Goal: Task Accomplishment & Management: Manage account settings

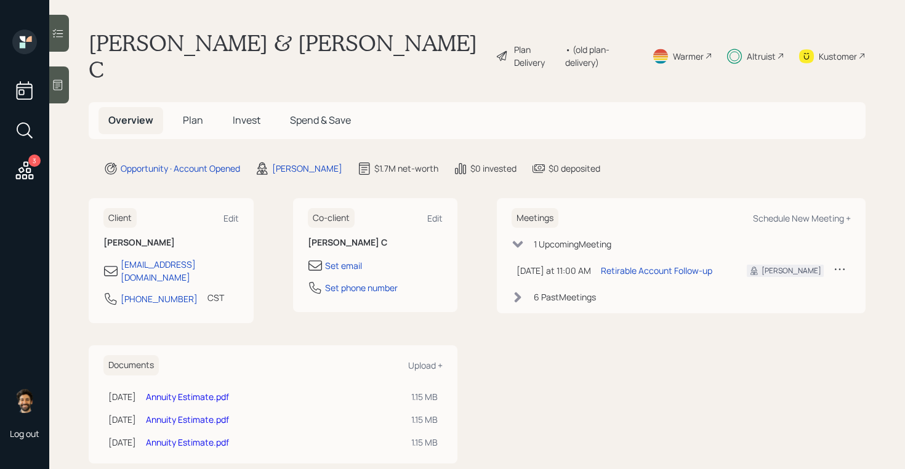
click at [233, 113] on span "Invest" at bounding box center [247, 120] width 28 height 14
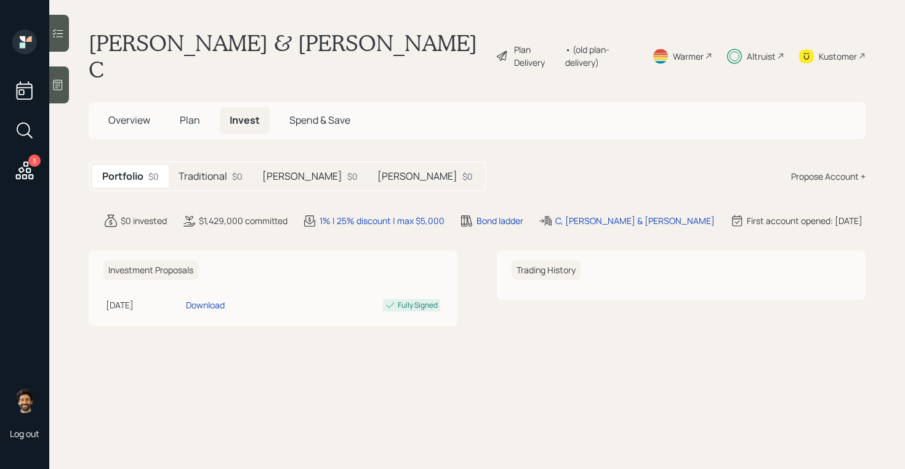
click at [225, 171] on h5 "Traditional" at bounding box center [203, 177] width 49 height 12
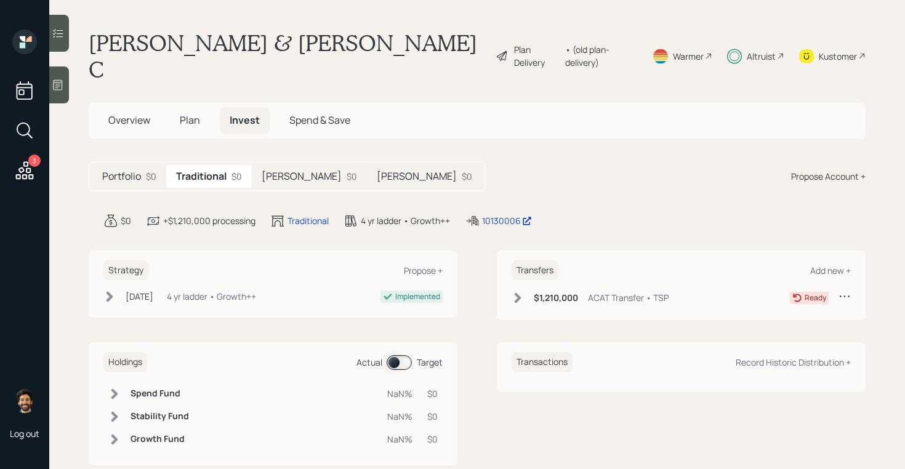
click at [281, 171] on h5 "[PERSON_NAME]" at bounding box center [302, 177] width 80 height 12
click at [530, 290] on div "$126,000 ACAT Transfer • [PERSON_NAME] IRA" at bounding box center [622, 297] width 221 height 15
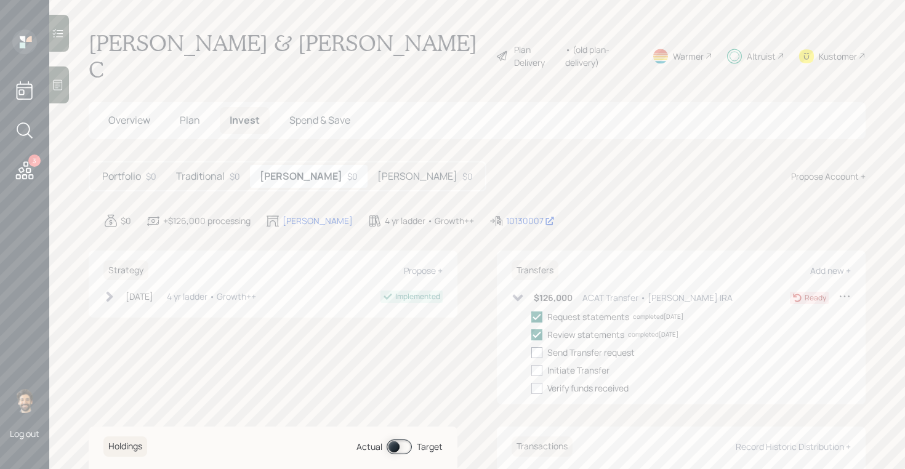
click at [540, 347] on div at bounding box center [536, 352] width 11 height 11
click at [531, 352] on input "checkbox" at bounding box center [531, 352] width 1 height 1
checkbox input "true"
click at [540, 365] on div at bounding box center [536, 370] width 11 height 11
click at [531, 370] on input "checkbox" at bounding box center [531, 370] width 1 height 1
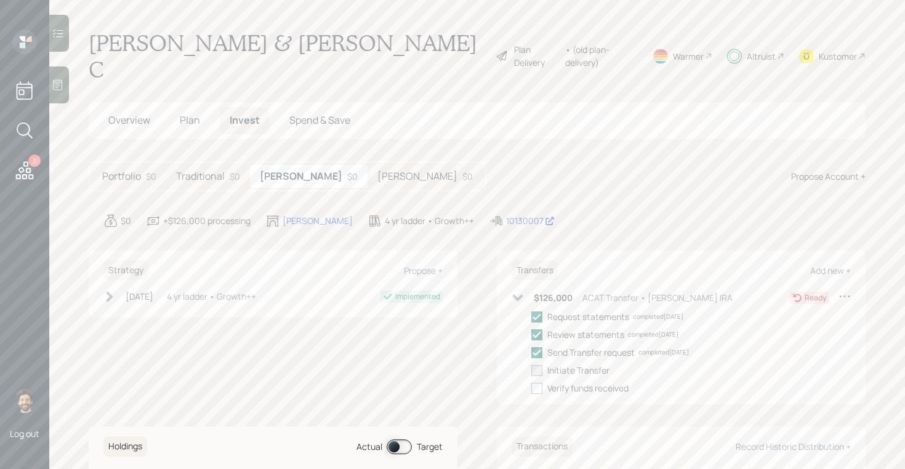
checkbox input "true"
click at [368, 165] on div "[PERSON_NAME] $0" at bounding box center [425, 176] width 115 height 23
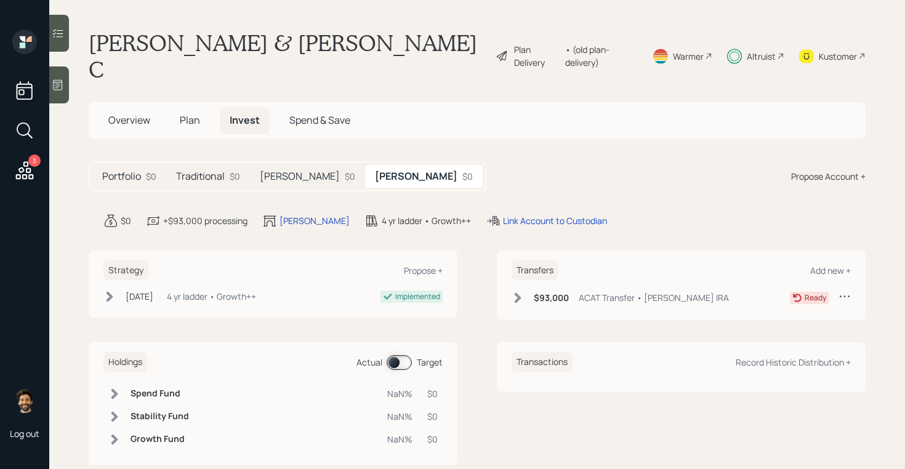
click at [531, 290] on div "$93,000 ACAT Transfer • [PERSON_NAME] IRA" at bounding box center [620, 297] width 217 height 15
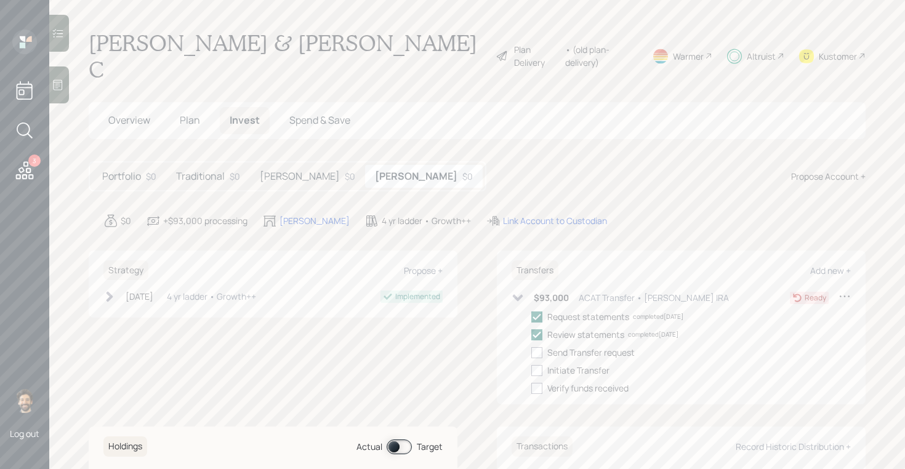
click at [531, 290] on div "$93,000 ACAT Transfer • [PERSON_NAME] IRA" at bounding box center [620, 297] width 217 height 15
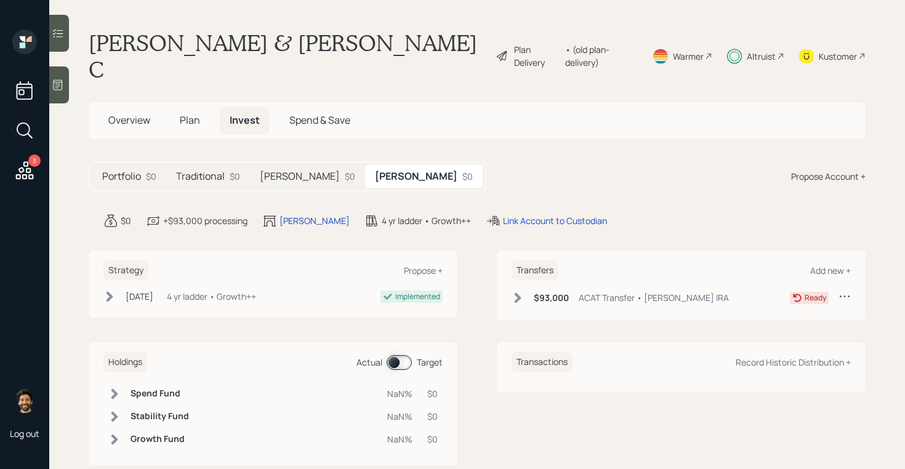
click at [254, 165] on div "[PERSON_NAME] $0" at bounding box center [307, 176] width 115 height 23
click at [224, 171] on h5 "Traditional" at bounding box center [200, 177] width 49 height 12
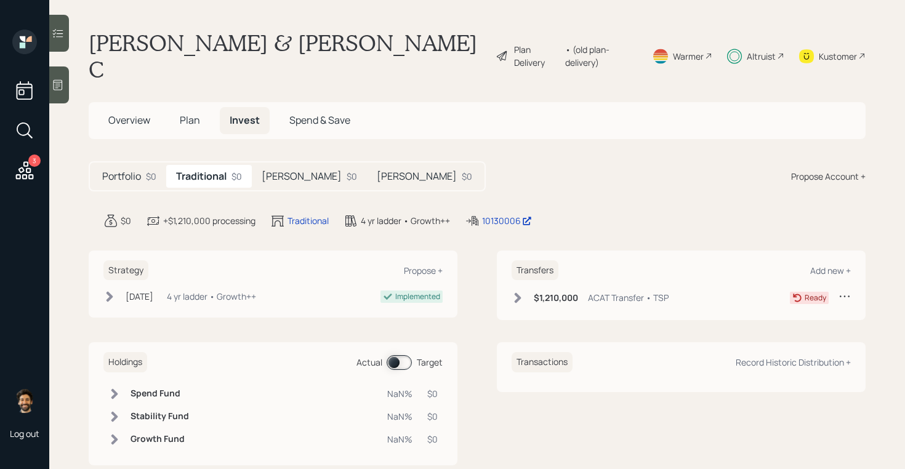
click at [377, 171] on h5 "[PERSON_NAME]" at bounding box center [417, 177] width 80 height 12
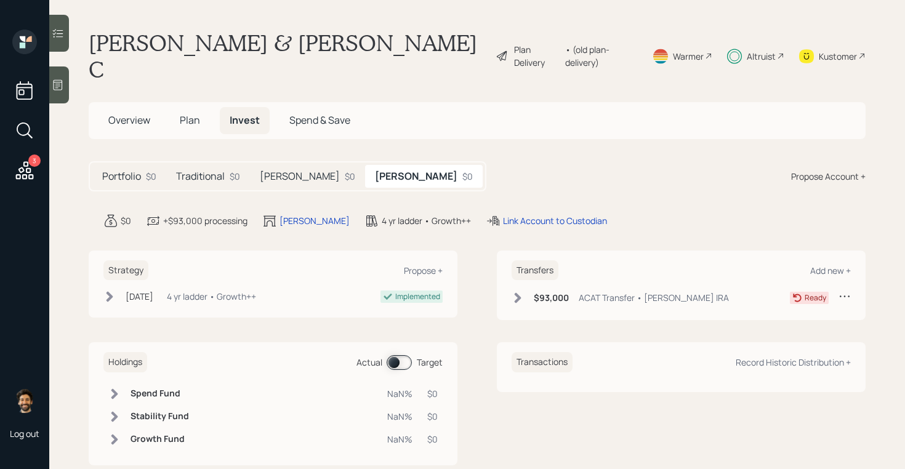
click at [278, 171] on h5 "[PERSON_NAME]" at bounding box center [300, 177] width 80 height 12
click at [214, 171] on h5 "Traditional" at bounding box center [200, 177] width 49 height 12
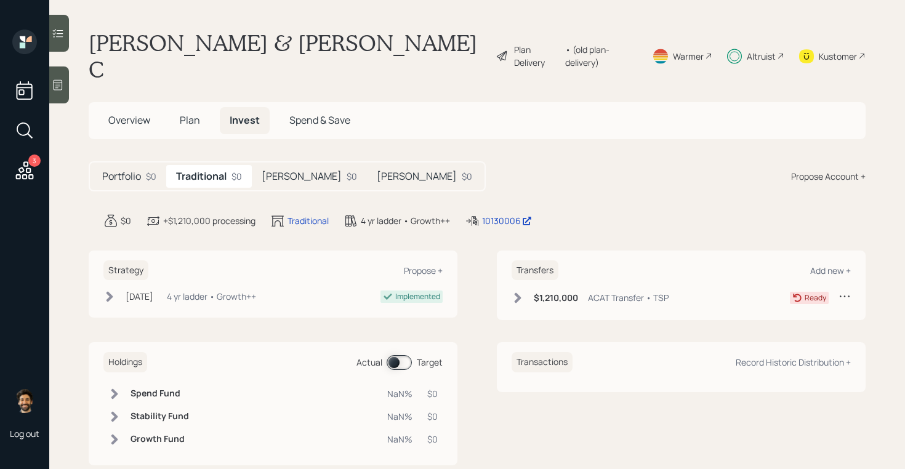
click at [278, 165] on div "[PERSON_NAME] $0" at bounding box center [309, 176] width 115 height 23
click at [212, 171] on h5 "Traditional" at bounding box center [200, 177] width 49 height 12
click at [194, 113] on span "Plan" at bounding box center [190, 120] width 20 height 14
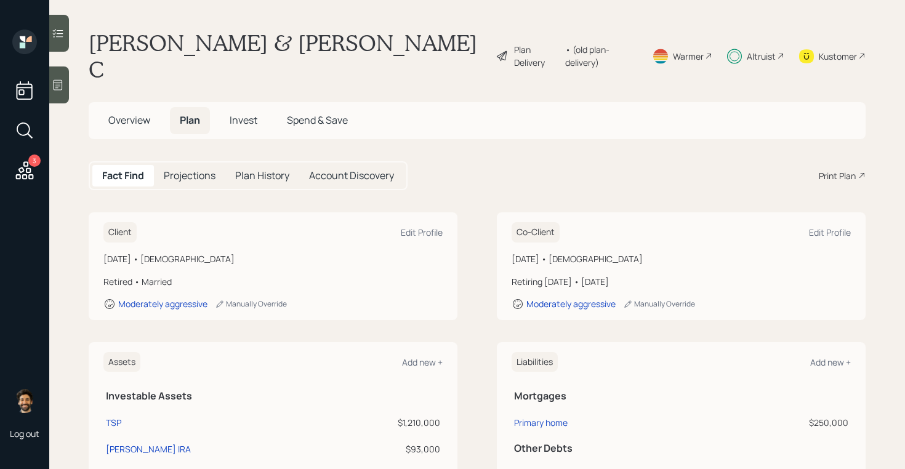
click at [130, 113] on span "Overview" at bounding box center [129, 120] width 42 height 14
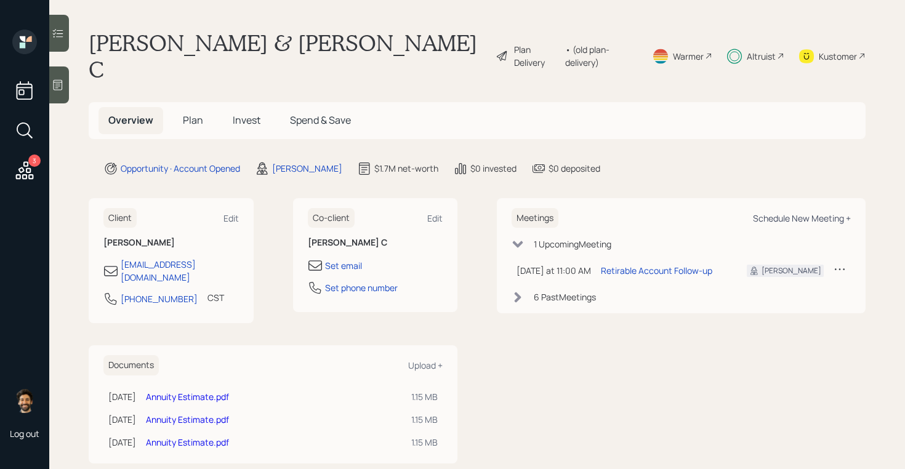
click at [791, 212] on div "Schedule New Meeting +" at bounding box center [802, 218] width 98 height 12
select select "f14b762f-c7c2-4b89-9227-8fa891345eea"
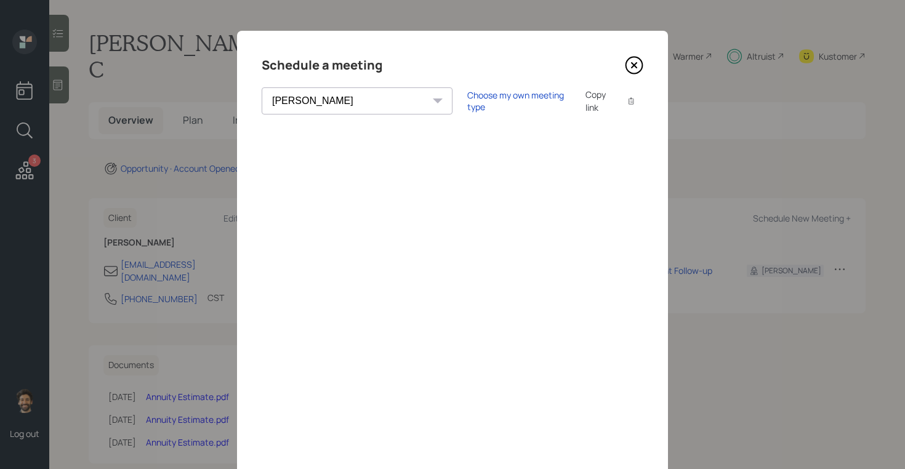
click at [632, 68] on icon at bounding box center [634, 65] width 5 height 5
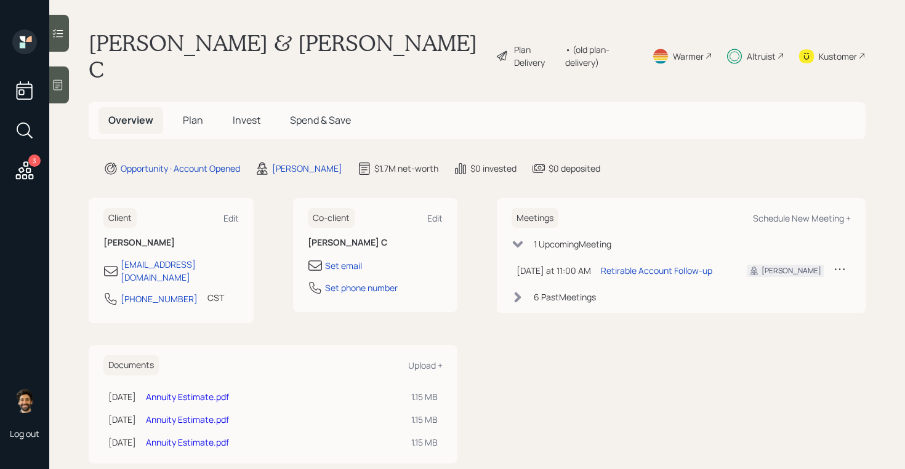
click at [826, 50] on div "Kustomer" at bounding box center [838, 56] width 38 height 13
click at [756, 50] on div "Altruist" at bounding box center [761, 56] width 29 height 13
click at [251, 113] on span "Invest" at bounding box center [247, 120] width 28 height 14
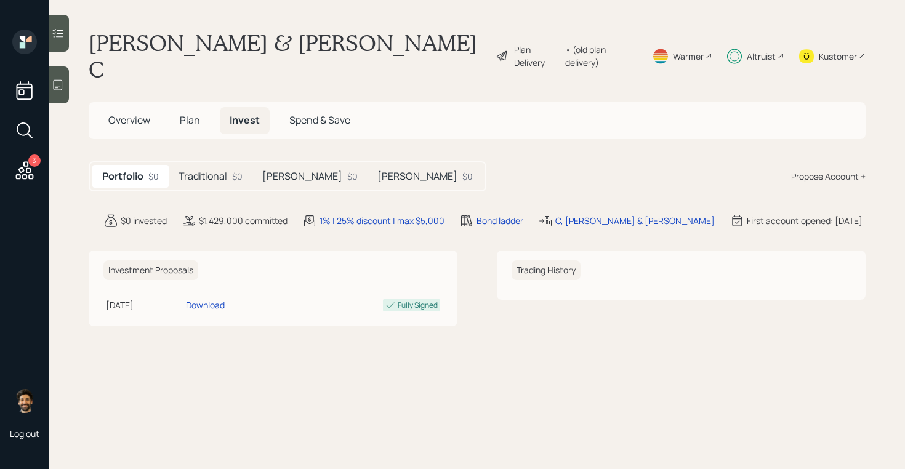
click at [199, 165] on div "Traditional $0" at bounding box center [211, 176] width 84 height 23
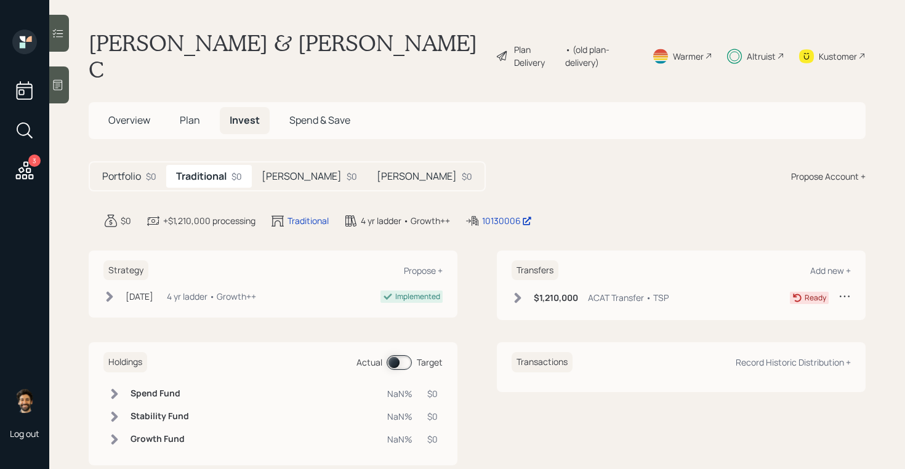
click at [262, 165] on div "[PERSON_NAME] $0" at bounding box center [309, 176] width 115 height 23
click at [216, 171] on h5 "Traditional" at bounding box center [200, 177] width 49 height 12
click at [274, 171] on h5 "[PERSON_NAME]" at bounding box center [302, 177] width 80 height 12
click at [227, 165] on div "Traditional $0" at bounding box center [208, 176] width 84 height 23
click at [201, 107] on h5 "Plan" at bounding box center [190, 120] width 40 height 26
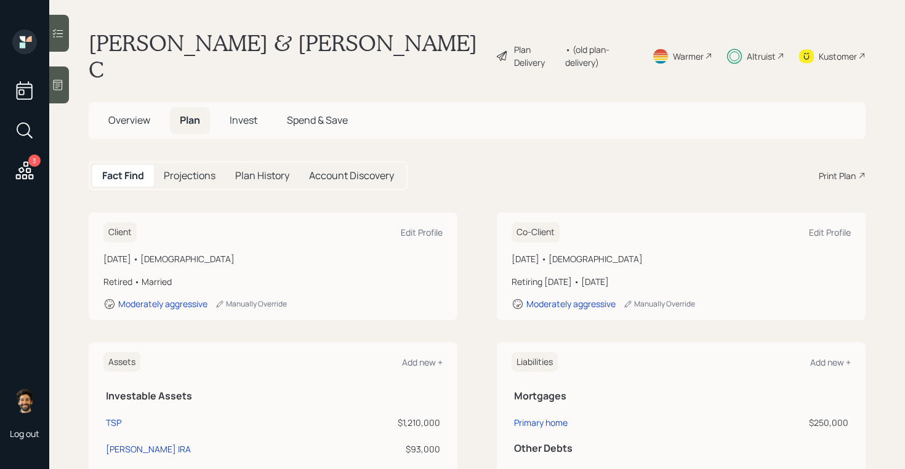
click at [235, 113] on span "Invest" at bounding box center [244, 120] width 28 height 14
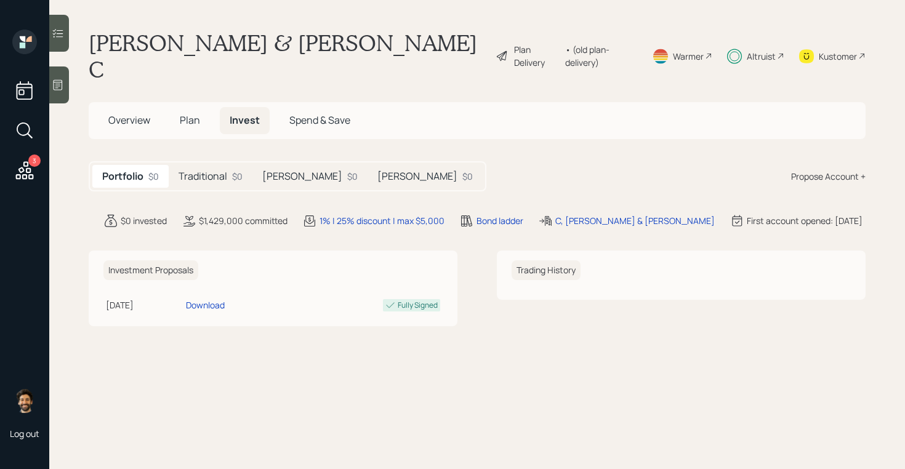
click at [283, 165] on div "[PERSON_NAME] $0" at bounding box center [309, 176] width 115 height 23
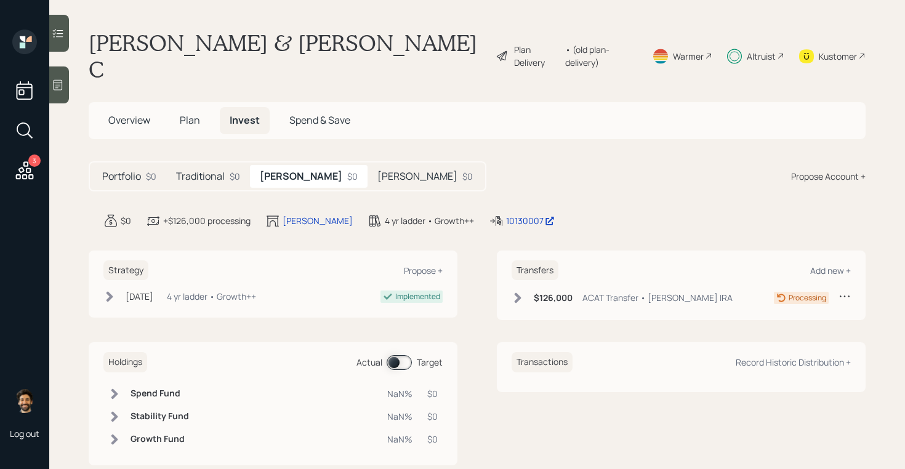
click at [218, 171] on h5 "Traditional" at bounding box center [200, 177] width 49 height 12
click at [522, 292] on icon at bounding box center [518, 298] width 12 height 12
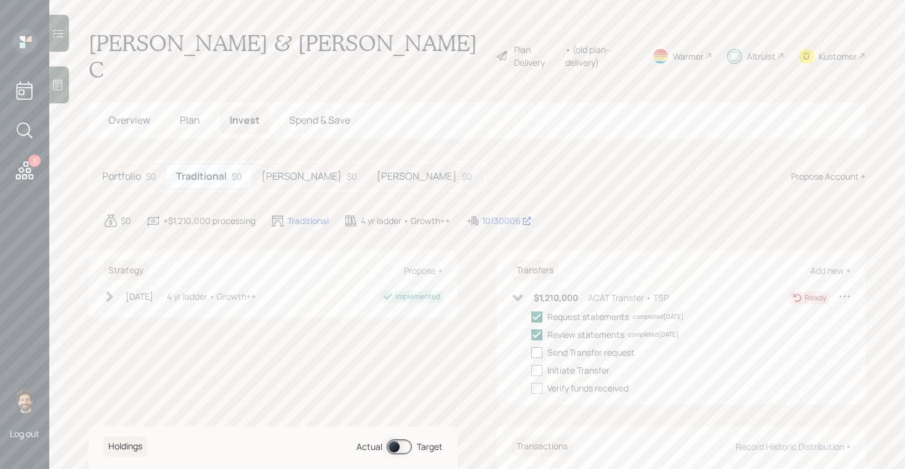
click at [537, 347] on div at bounding box center [536, 352] width 11 height 11
click at [531, 352] on input "checkbox" at bounding box center [531, 352] width 1 height 1
checkbox input "true"
click at [537, 365] on div at bounding box center [536, 370] width 11 height 11
click at [531, 370] on input "checkbox" at bounding box center [531, 370] width 1 height 1
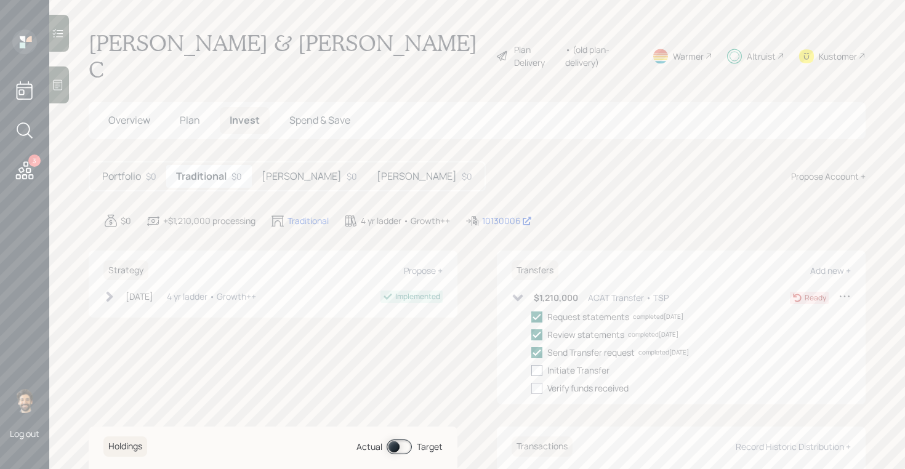
checkbox input "true"
click at [274, 171] on h5 "[PERSON_NAME]" at bounding box center [302, 177] width 80 height 12
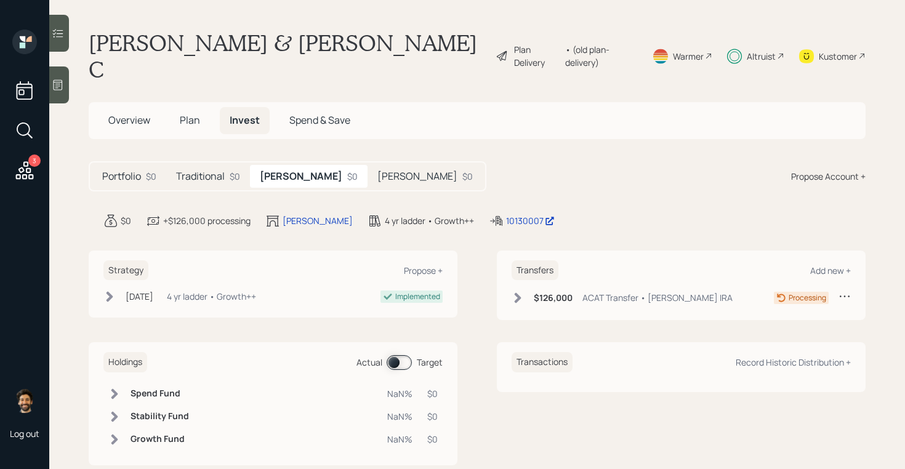
click at [377, 171] on h5 "[PERSON_NAME]" at bounding box center [417, 177] width 80 height 12
click at [227, 165] on div "Traditional $0" at bounding box center [208, 176] width 84 height 23
click at [347, 170] on div "$0" at bounding box center [352, 176] width 10 height 13
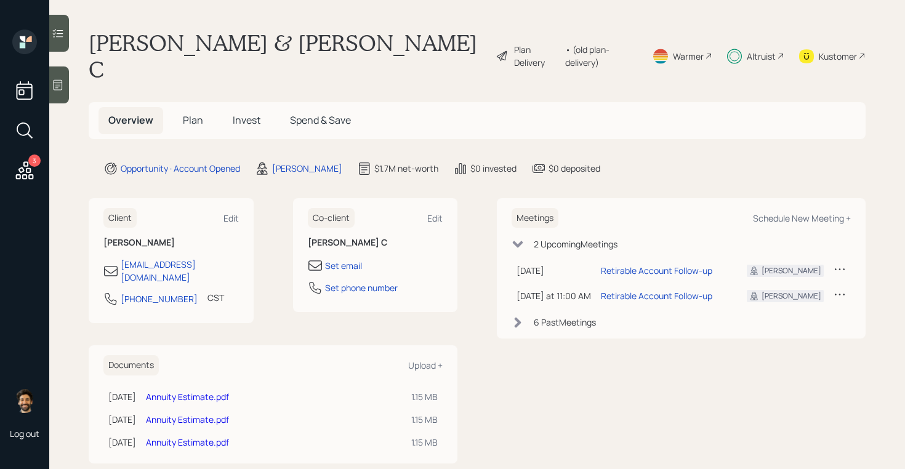
click at [621, 49] on div "• (old plan-delivery)" at bounding box center [601, 56] width 72 height 26
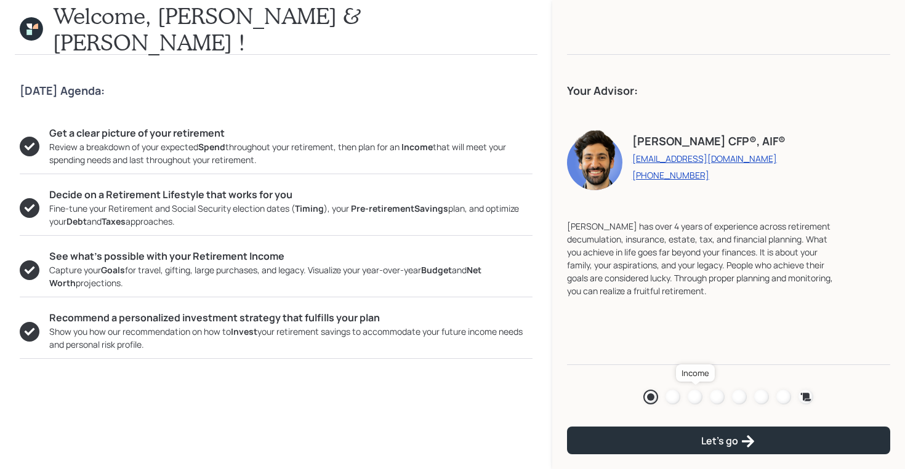
click at [693, 397] on div at bounding box center [695, 397] width 15 height 15
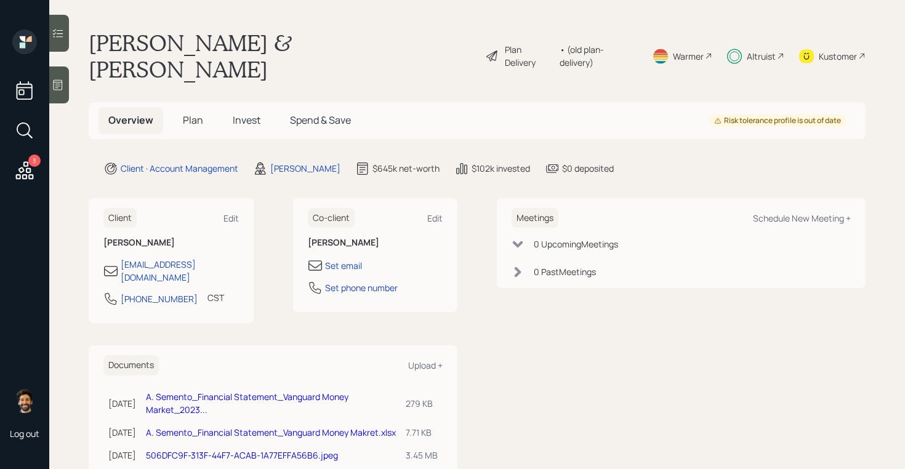
click at [193, 113] on span "Plan" at bounding box center [193, 120] width 20 height 14
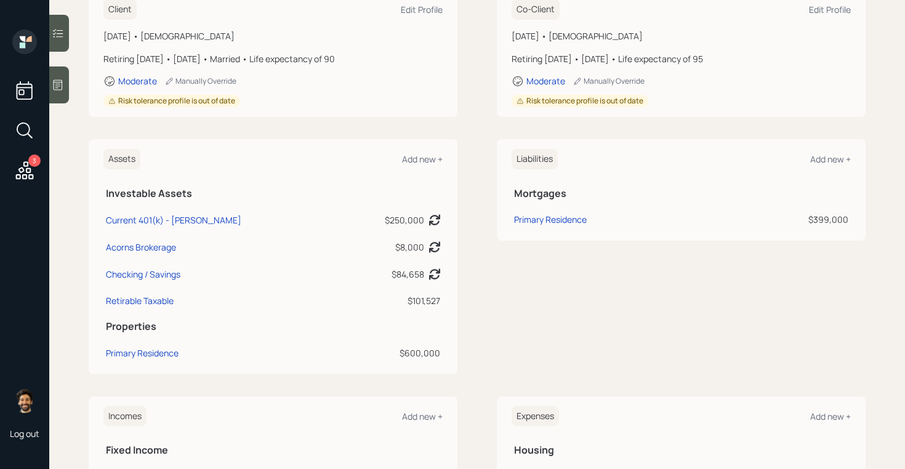
scroll to position [226, 0]
